Goal: Feedback & Contribution: Contribute content

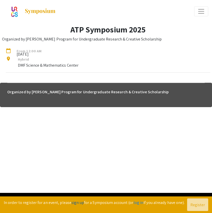
click at [79, 203] on link "sign up" at bounding box center [78, 202] width 13 height 5
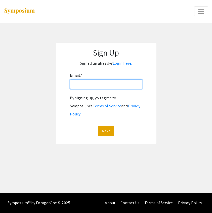
click at [108, 89] on input "Email: *" at bounding box center [106, 85] width 73 height 10
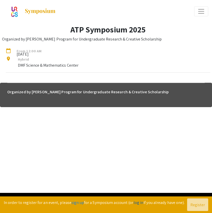
click at [139, 203] on link "log in" at bounding box center [139, 202] width 10 height 5
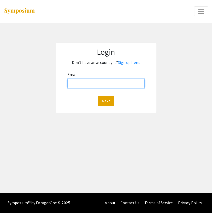
click at [115, 85] on input "Email:" at bounding box center [105, 84] width 77 height 10
click at [71, 123] on div "Login Don't have an account yet? Sign up here. Email: Next" at bounding box center [106, 78] width 220 height 111
click at [87, 81] on input "Email:" at bounding box center [105, 84] width 77 height 10
click at [111, 82] on input "Email:" at bounding box center [105, 84] width 77 height 10
type input "v"
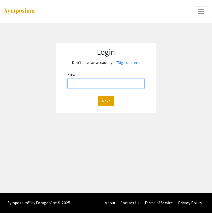
paste input "[EMAIL_ADDRESS][DOMAIN_NAME]"
type input "[EMAIL_ADDRESS][DOMAIN_NAME]"
click at [98, 96] on button "Next" at bounding box center [106, 101] width 16 height 11
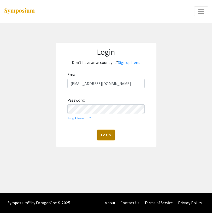
click at [105, 134] on button "Login" at bounding box center [105, 135] width 17 height 11
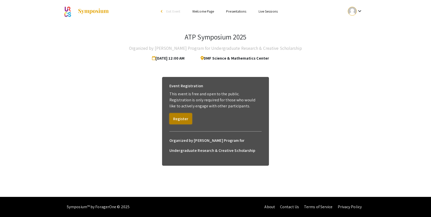
click at [184, 122] on button "Register" at bounding box center [180, 118] width 23 height 11
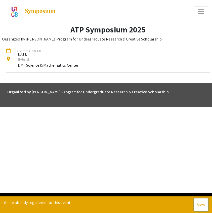
click at [204, 203] on button "View" at bounding box center [201, 205] width 14 height 13
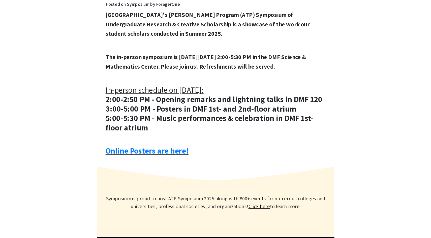
scroll to position [157, 0]
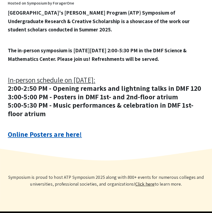
click at [58, 134] on link "Online Posters are here!" at bounding box center [45, 134] width 74 height 9
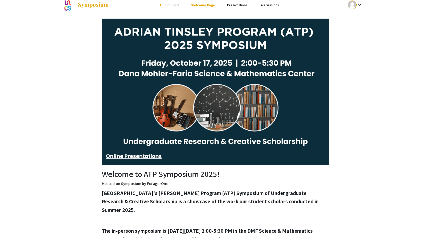
scroll to position [0, 0]
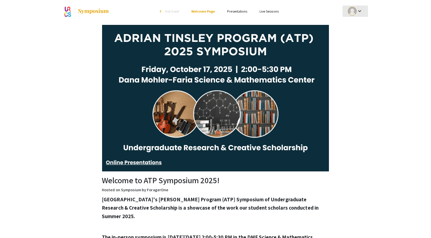
click at [212, 7] on div "keyboard_arrow_down" at bounding box center [354, 11] width 17 height 11
click at [212, 24] on button "My Account" at bounding box center [357, 25] width 31 height 12
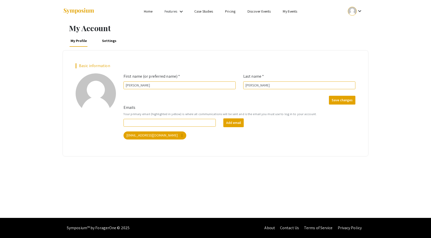
click at [212, 12] on mat-icon "keyboard_arrow_down" at bounding box center [359, 11] width 6 height 6
click at [212, 38] on button "My Submissions" at bounding box center [357, 37] width 31 height 12
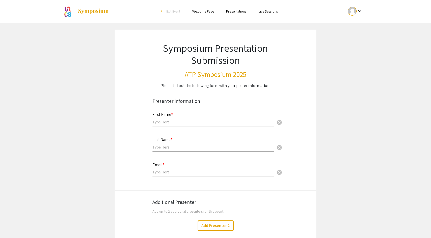
click at [182, 118] on div "First Name * cancel" at bounding box center [213, 117] width 122 height 19
type input "[PERSON_NAME]"
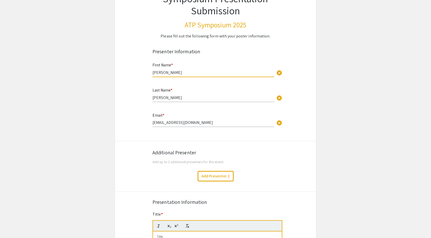
scroll to position [56, 0]
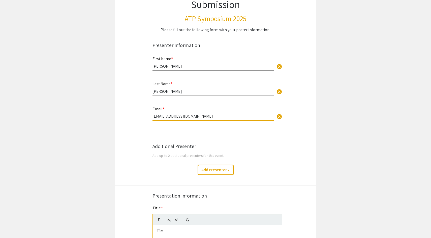
click at [203, 117] on input "[EMAIL_ADDRESS][DOMAIN_NAME]" at bounding box center [213, 116] width 122 height 5
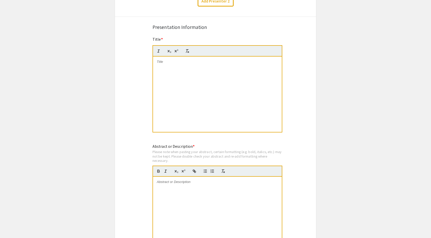
scroll to position [229, 0]
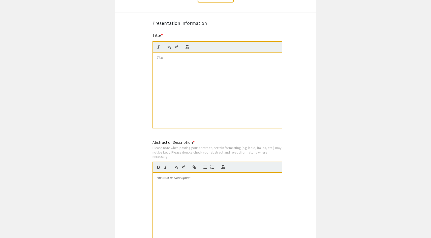
type input "[EMAIL_ADDRESS][DOMAIN_NAME]"
click at [190, 81] on div at bounding box center [217, 91] width 129 height 76
click at [156, 64] on div "Cybersecurity in Healthcare: The Impact of [MEDICAL_DATA]" at bounding box center [217, 91] width 129 height 76
click at [214, 191] on div at bounding box center [217, 211] width 129 height 76
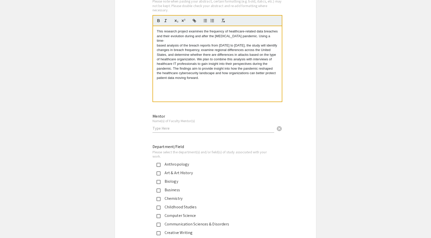
scroll to position [376, 0]
click at [185, 129] on input "text" at bounding box center [213, 127] width 122 height 5
type input "C"
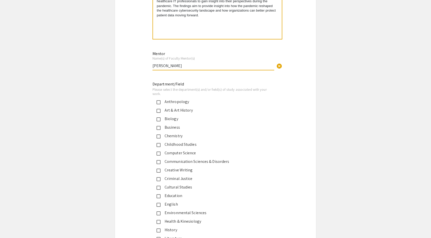
type input "[PERSON_NAME]"
click at [183, 152] on div "Computer Science" at bounding box center [213, 153] width 106 height 6
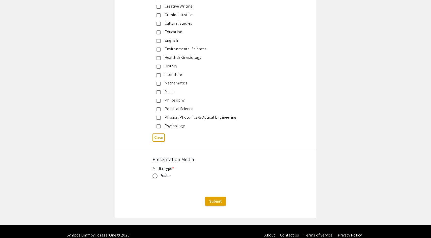
scroll to position [611, 0]
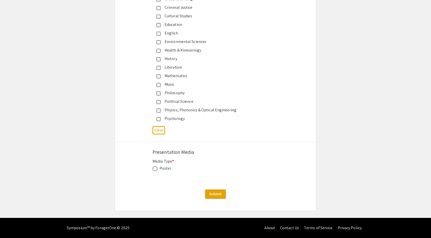
click at [165, 170] on div "Poster" at bounding box center [165, 169] width 12 height 6
click at [157, 169] on span at bounding box center [154, 168] width 5 height 5
click at [157, 169] on input "radio" at bounding box center [154, 168] width 5 height 5
radio input "true"
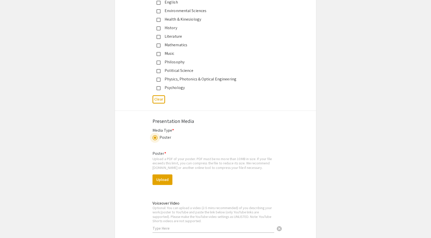
scroll to position [646, 0]
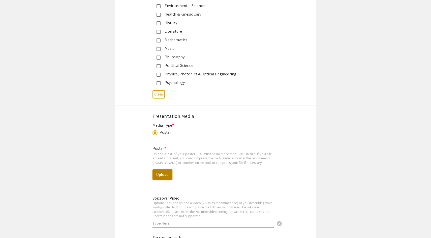
click at [164, 174] on button "Upload" at bounding box center [162, 175] width 20 height 11
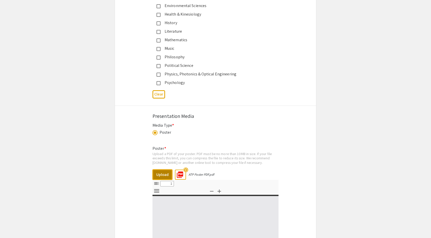
select select "custom"
type input "0"
select select "custom"
type input "1"
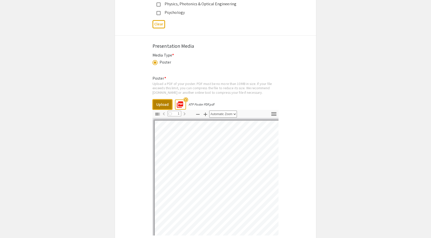
scroll to position [726, 0]
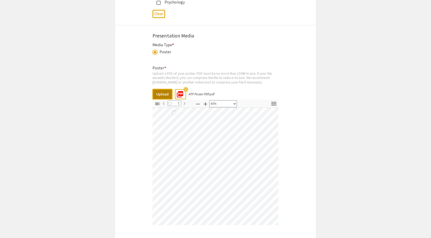
select select "custom"
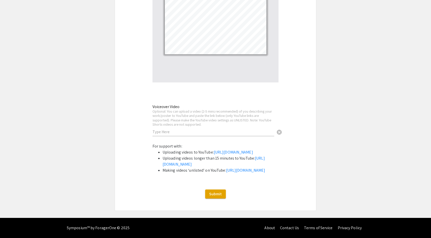
scroll to position [901, 0]
click at [219, 196] on span "Submit" at bounding box center [215, 194] width 13 height 5
